Goal: Task Accomplishment & Management: Complete application form

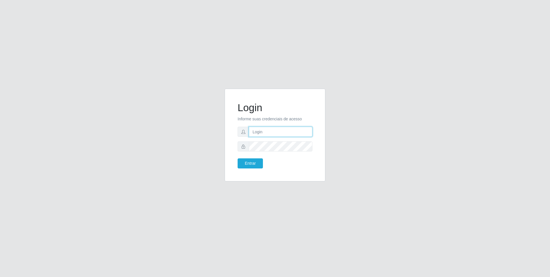
click at [286, 131] on input "text" at bounding box center [281, 131] width 64 height 10
type input "E"
click at [237, 158] on button "Entrar" at bounding box center [249, 163] width 25 height 10
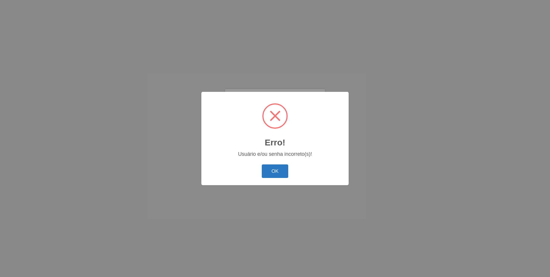
click at [284, 175] on button "OK" at bounding box center [275, 171] width 27 height 14
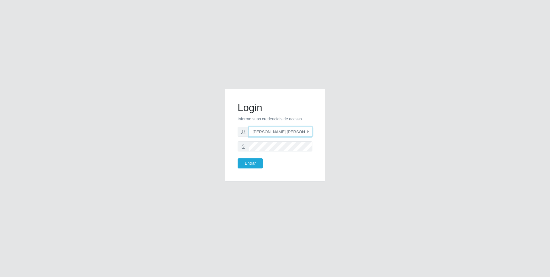
click at [285, 132] on input "[PERSON_NAME].[PERSON_NAME]" at bounding box center [281, 131] width 64 height 10
click at [256, 160] on button "Entrar" at bounding box center [249, 163] width 25 height 10
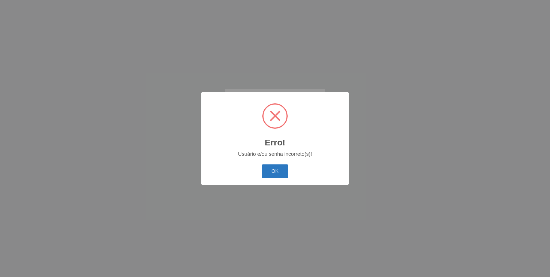
click at [274, 169] on button "OK" at bounding box center [275, 171] width 27 height 14
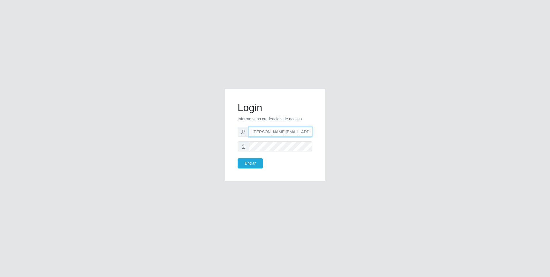
click at [308, 132] on input "[PERSON_NAME][EMAIL_ADDRESS][PERSON_NAME][DOMAIN_NAME]" at bounding box center [281, 131] width 64 height 10
type input "[PERSON_NAME][EMAIL_ADDRESS][PERSON_NAME][DOMAIN_NAME]"
click at [237, 158] on button "Entrar" at bounding box center [249, 163] width 25 height 10
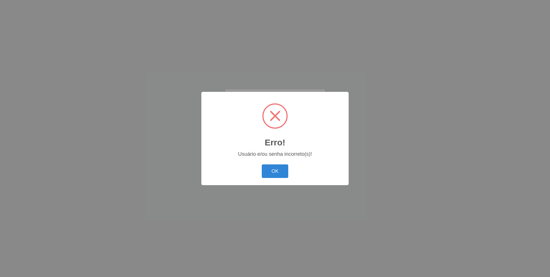
click at [262, 164] on button "OK" at bounding box center [275, 171] width 27 height 14
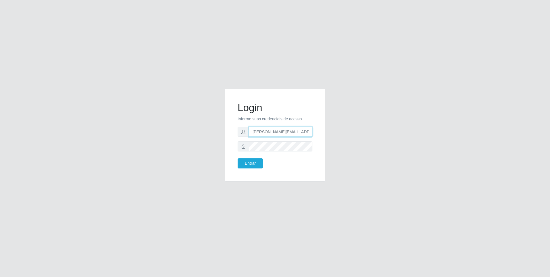
scroll to position [0, 3]
drag, startPoint x: 310, startPoint y: 133, endPoint x: 265, endPoint y: 133, distance: 44.8
click at [265, 133] on input "[PERSON_NAME][EMAIL_ADDRESS][PERSON_NAME][DOMAIN_NAME]" at bounding box center [281, 131] width 64 height 10
type input "[PERSON_NAME][EMAIL_ADDRESS][PERSON_NAME][DOMAIN_NAME]"
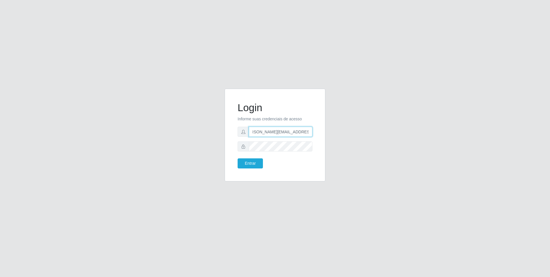
click at [237, 158] on button "Entrar" at bounding box center [249, 163] width 25 height 10
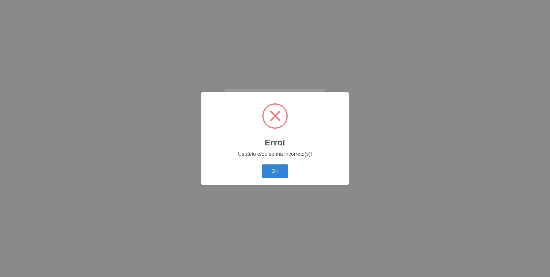
scroll to position [0, 0]
click at [262, 164] on button "OK" at bounding box center [275, 171] width 27 height 14
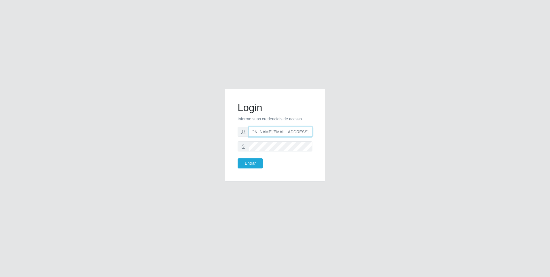
scroll to position [0, 17]
type input "[PERSON_NAME][EMAIL_ADDRESS][PERSON_NAME][DOMAIN_NAME]"
click at [237, 158] on button "Entrar" at bounding box center [249, 163] width 25 height 10
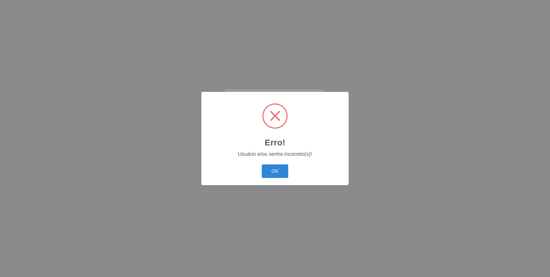
scroll to position [0, 0]
click at [262, 164] on button "OK" at bounding box center [275, 171] width 27 height 14
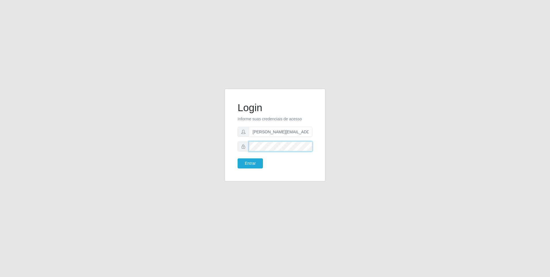
click at [192, 148] on div "Login Informe suas credenciais de acesso [PERSON_NAME][EMAIL_ADDRESS][PERSON_NA…" at bounding box center [275, 138] width 328 height 99
drag, startPoint x: 306, startPoint y: 131, endPoint x: 231, endPoint y: 133, distance: 74.5
click at [232, 133] on div "Login Informe suas credenciais de acesso [PERSON_NAME][EMAIL_ADDRESS][PERSON_NA…" at bounding box center [275, 135] width 86 height 78
click at [291, 132] on input ".[DOMAIN_NAME]" at bounding box center [281, 131] width 64 height 10
type input "."
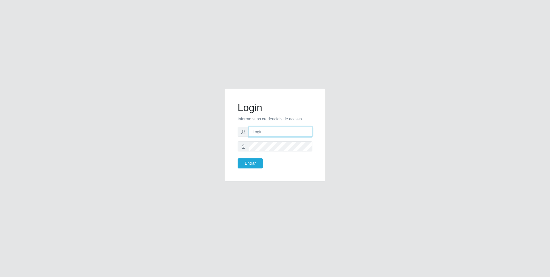
click at [269, 131] on input "text" at bounding box center [281, 131] width 64 height 10
click at [260, 132] on input "text" at bounding box center [281, 131] width 64 height 10
click at [289, 134] on input "text" at bounding box center [281, 131] width 64 height 10
